Goal: Information Seeking & Learning: Learn about a topic

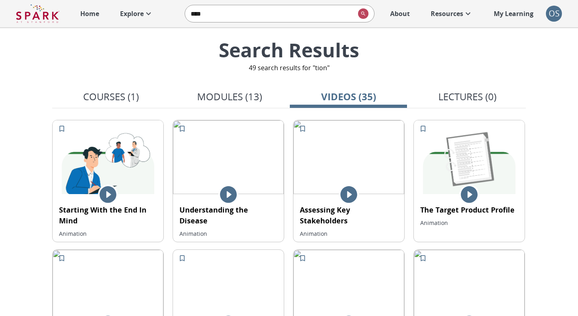
click at [88, 22] on link "Home" at bounding box center [89, 14] width 27 height 18
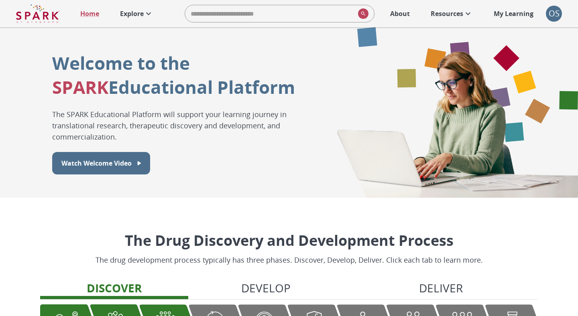
click at [123, 19] on link "Explore" at bounding box center [136, 14] width 41 height 18
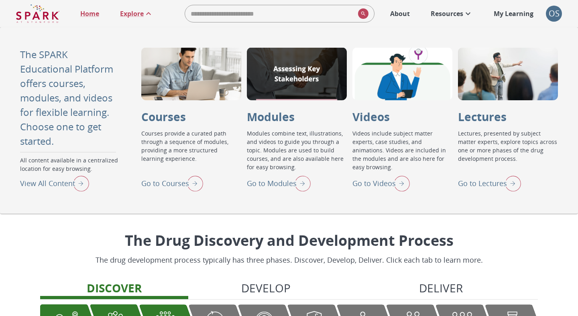
click at [85, 187] on img "View All Content" at bounding box center [79, 183] width 20 height 21
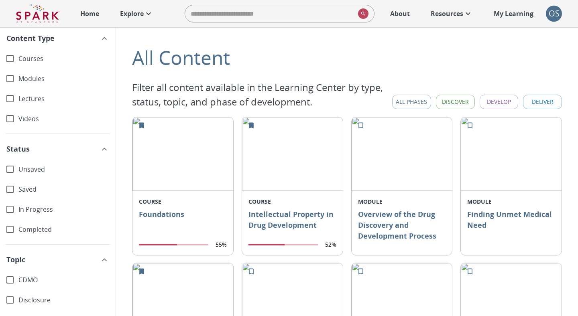
click at [22, 173] on span "Unsaved" at bounding box center [63, 169] width 91 height 9
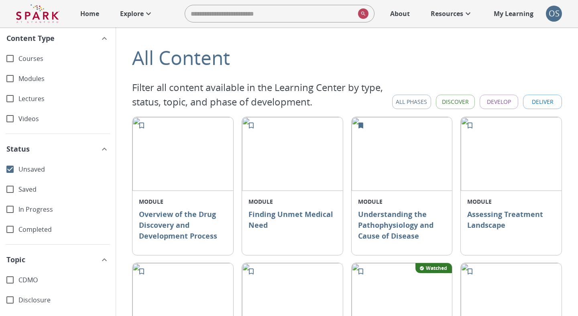
click at [22, 173] on span "Unsaved" at bounding box center [63, 169] width 91 height 9
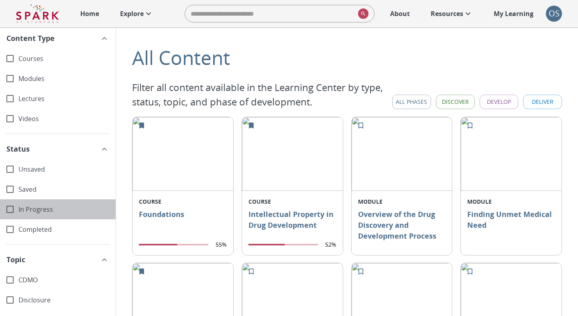
click at [28, 211] on span "In Progress" at bounding box center [63, 209] width 91 height 9
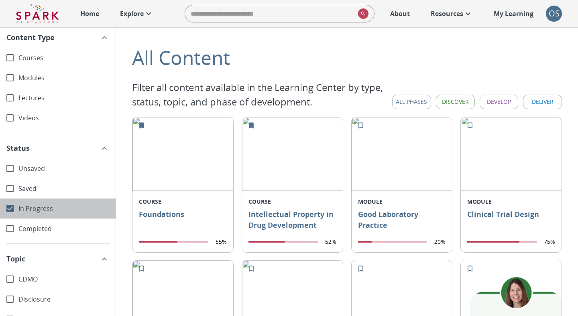
click at [28, 211] on span "In Progress" at bounding box center [63, 208] width 91 height 9
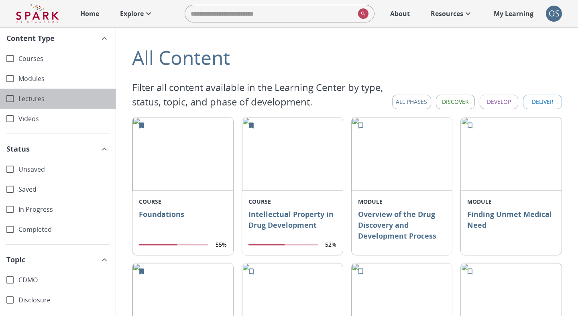
click at [33, 108] on div "Lectures" at bounding box center [58, 99] width 116 height 20
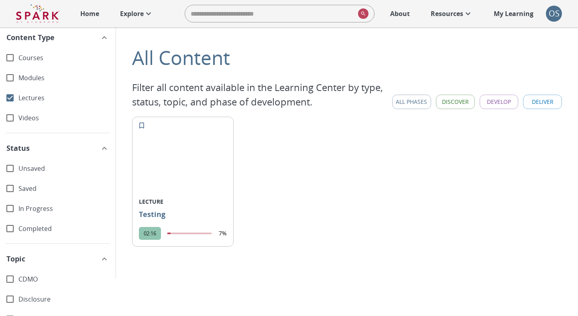
click at [33, 103] on div "Lectures" at bounding box center [58, 98] width 116 height 20
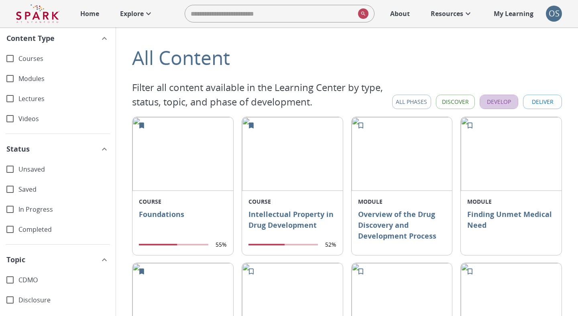
click at [486, 96] on button "Develop" at bounding box center [499, 102] width 39 height 15
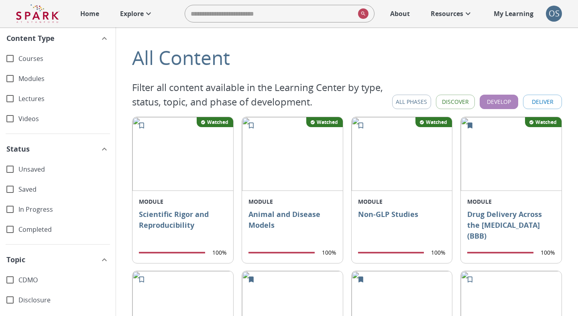
click at [486, 96] on button "Develop" at bounding box center [499, 102] width 39 height 15
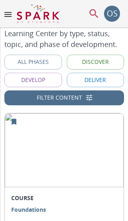
scroll to position [74, 0]
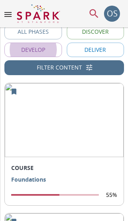
click at [58, 68] on button "Filter Content" at bounding box center [64, 67] width 120 height 15
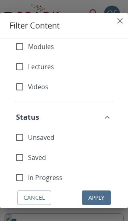
scroll to position [35, 0]
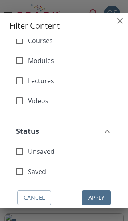
click at [41, 82] on span "Lectures" at bounding box center [70, 80] width 84 height 9
click at [93, 200] on button "Apply" at bounding box center [96, 197] width 29 height 15
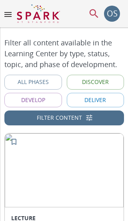
scroll to position [0, 0]
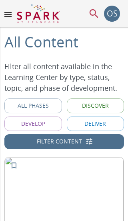
click at [65, 141] on button "Filter Content" at bounding box center [64, 141] width 120 height 15
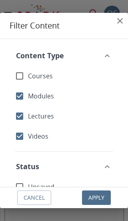
click at [37, 196] on button "Cancel" at bounding box center [34, 197] width 34 height 15
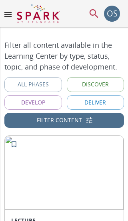
scroll to position [20, 0]
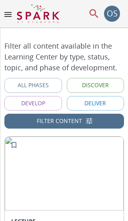
click at [51, 123] on button "Filter Content" at bounding box center [64, 121] width 120 height 15
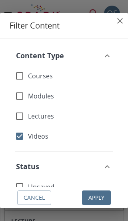
click at [90, 195] on button "Apply" at bounding box center [96, 197] width 29 height 15
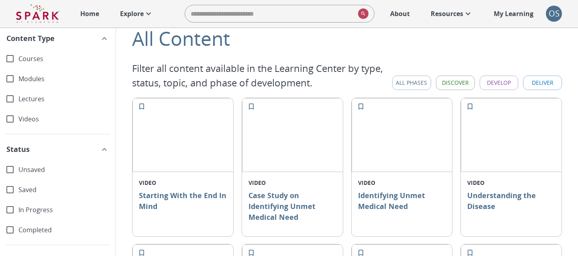
scroll to position [0, 0]
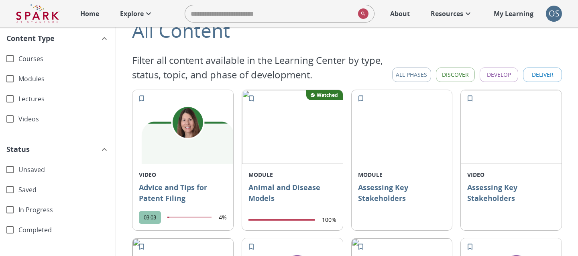
scroll to position [30, 0]
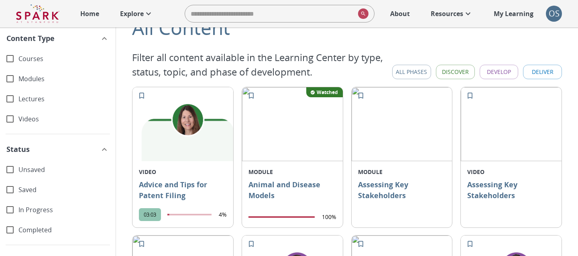
click at [487, 120] on img at bounding box center [516, 124] width 111 height 74
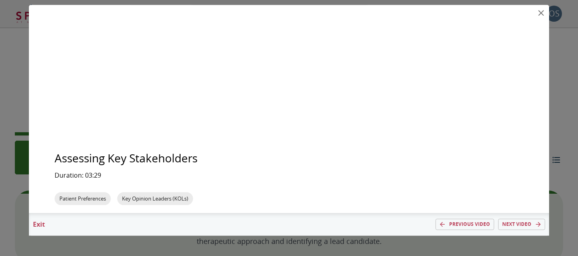
click at [40, 225] on p "Exit" at bounding box center [39, 224] width 20 height 10
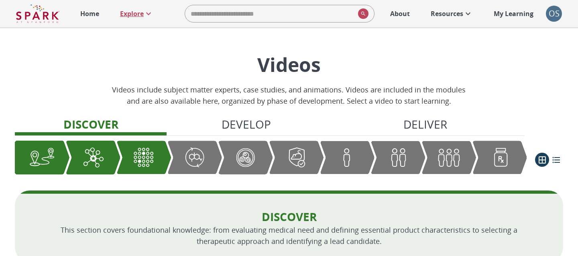
click at [134, 17] on p "Explore" at bounding box center [132, 14] width 24 height 10
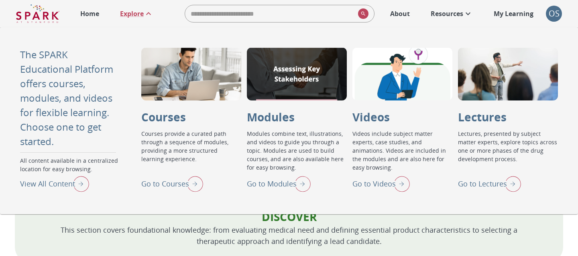
click at [77, 181] on img "View All Content" at bounding box center [79, 183] width 20 height 21
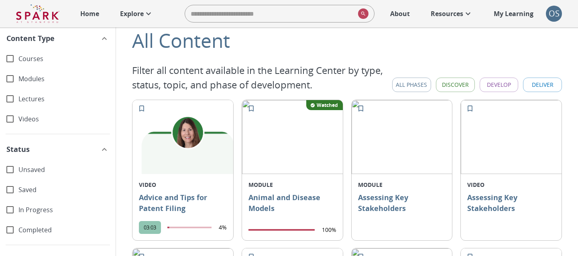
scroll to position [18, 0]
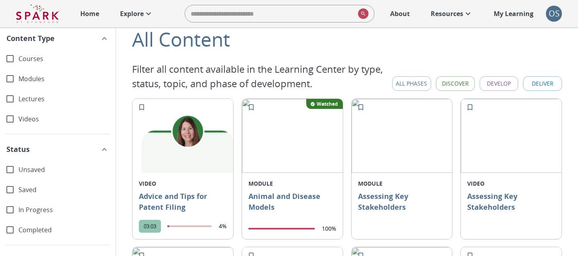
click at [539, 86] on button "Deliver" at bounding box center [542, 83] width 39 height 15
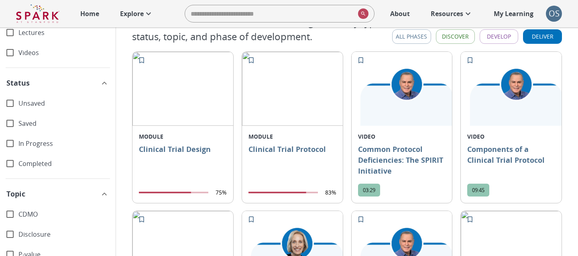
scroll to position [0, 0]
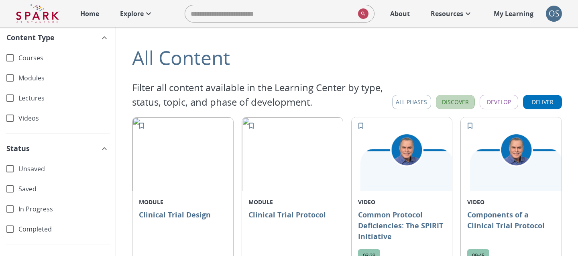
click at [462, 105] on button "Discover" at bounding box center [455, 102] width 39 height 15
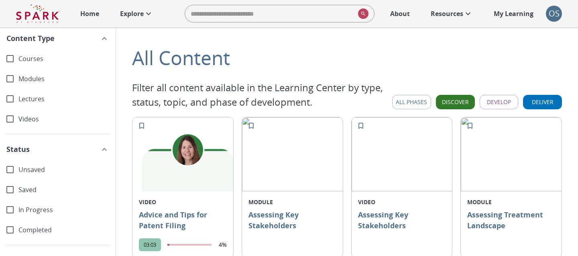
scroll to position [3, 0]
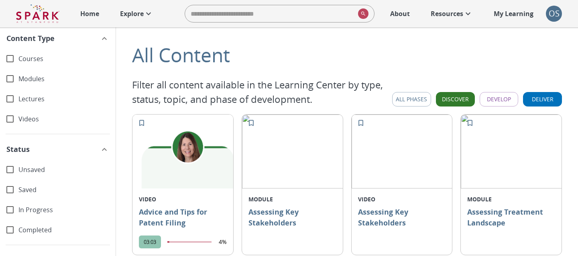
click at [34, 82] on span "Modules" at bounding box center [63, 78] width 91 height 9
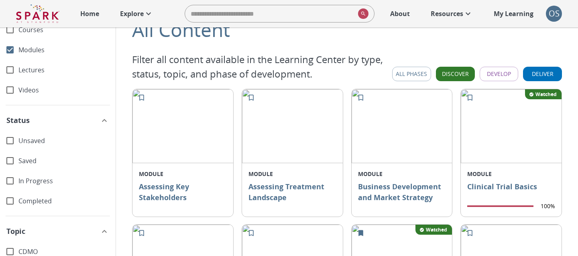
scroll to position [0, 0]
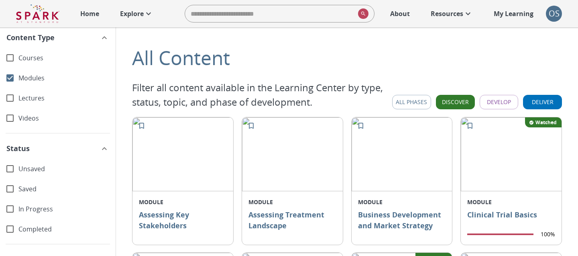
click at [402, 100] on button "All Phases" at bounding box center [411, 102] width 39 height 15
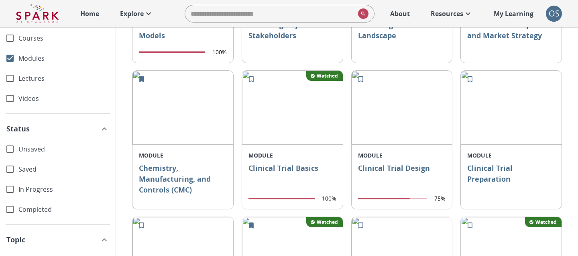
scroll to position [124, 0]
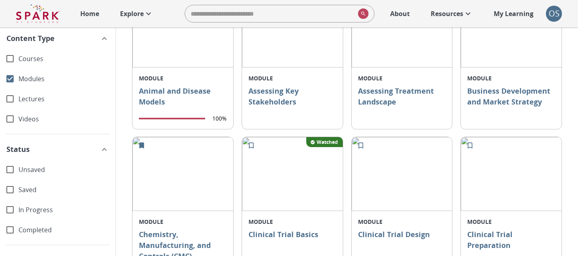
click at [23, 189] on span "Saved" at bounding box center [63, 189] width 91 height 9
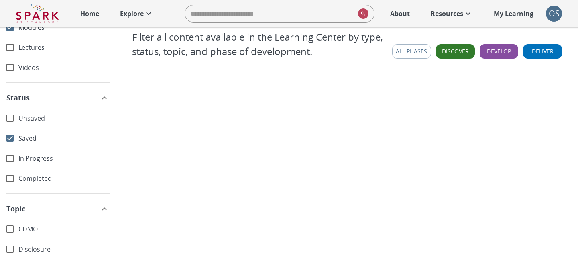
scroll to position [0, 0]
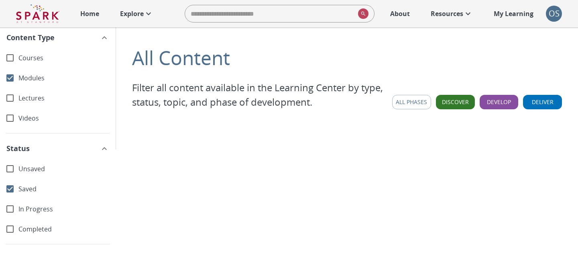
click at [26, 192] on span "Saved" at bounding box center [63, 188] width 91 height 9
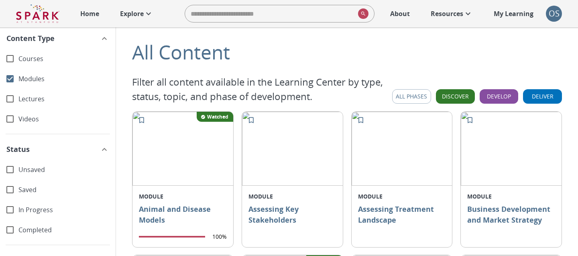
scroll to position [8, 0]
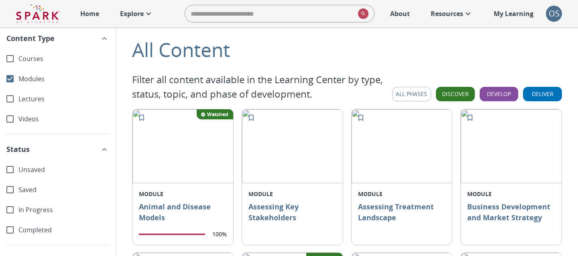
click at [38, 171] on span "Unsaved" at bounding box center [63, 169] width 91 height 9
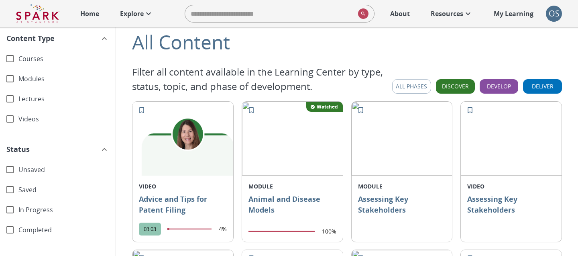
scroll to position [25, 0]
